Goal: Navigation & Orientation: Find specific page/section

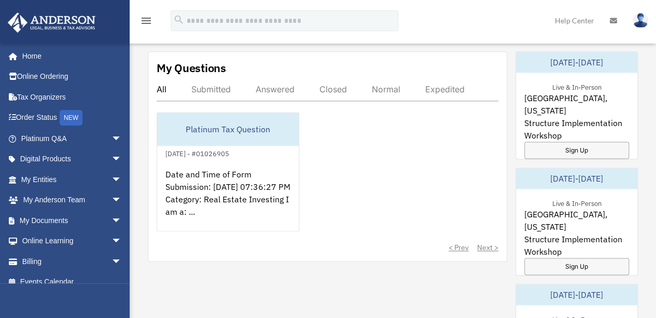
scroll to position [587, 0]
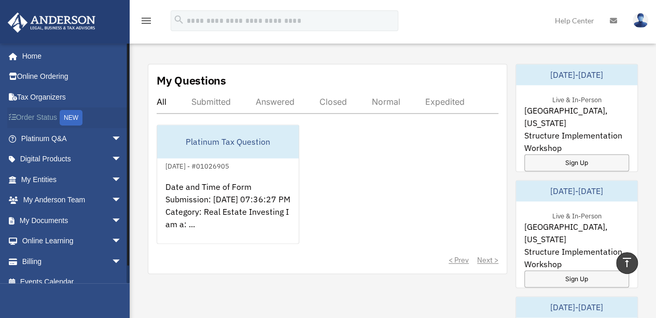
click at [53, 114] on link "Order Status NEW" at bounding box center [72, 117] width 130 height 21
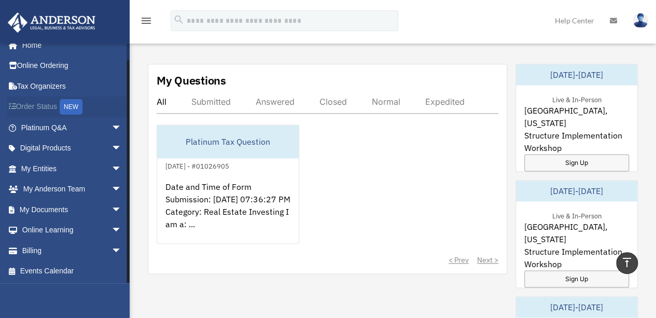
click at [35, 105] on link "Order Status NEW" at bounding box center [72, 107] width 130 height 21
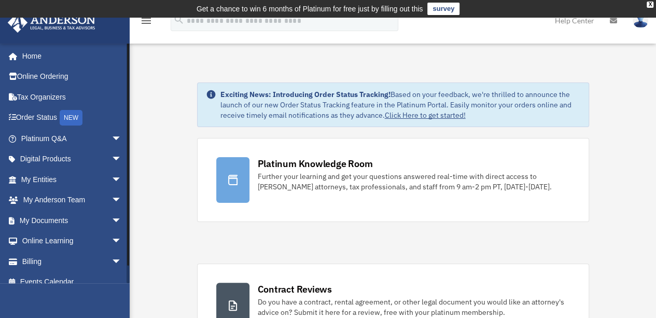
scroll to position [10, 0]
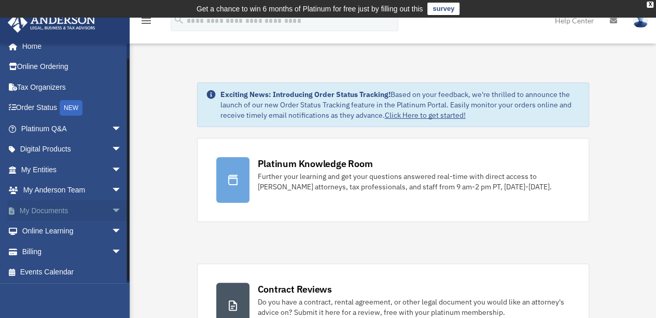
click at [79, 215] on link "My Documents arrow_drop_down" at bounding box center [72, 210] width 130 height 21
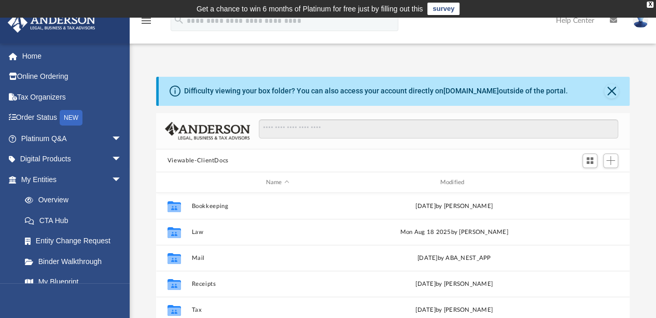
scroll to position [228, 466]
click at [57, 200] on link "Overview" at bounding box center [76, 200] width 123 height 21
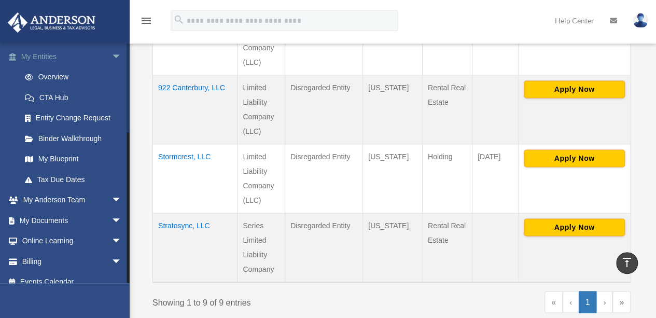
scroll to position [134, 0]
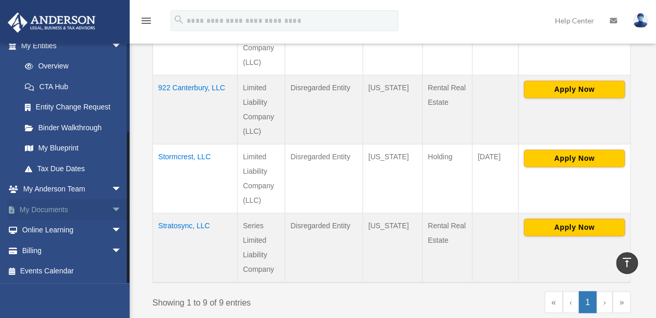
click at [82, 209] on link "My Documents arrow_drop_down" at bounding box center [72, 209] width 130 height 21
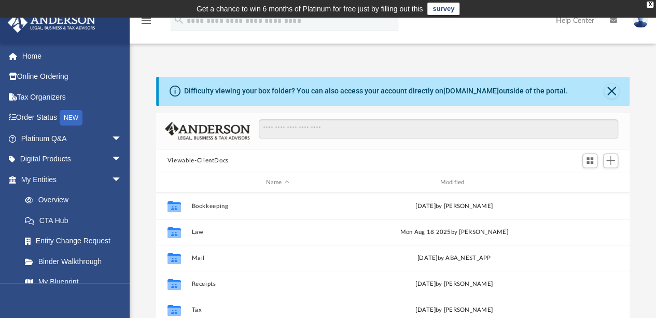
scroll to position [228, 466]
